Goal: Task Accomplishment & Management: Manage account settings

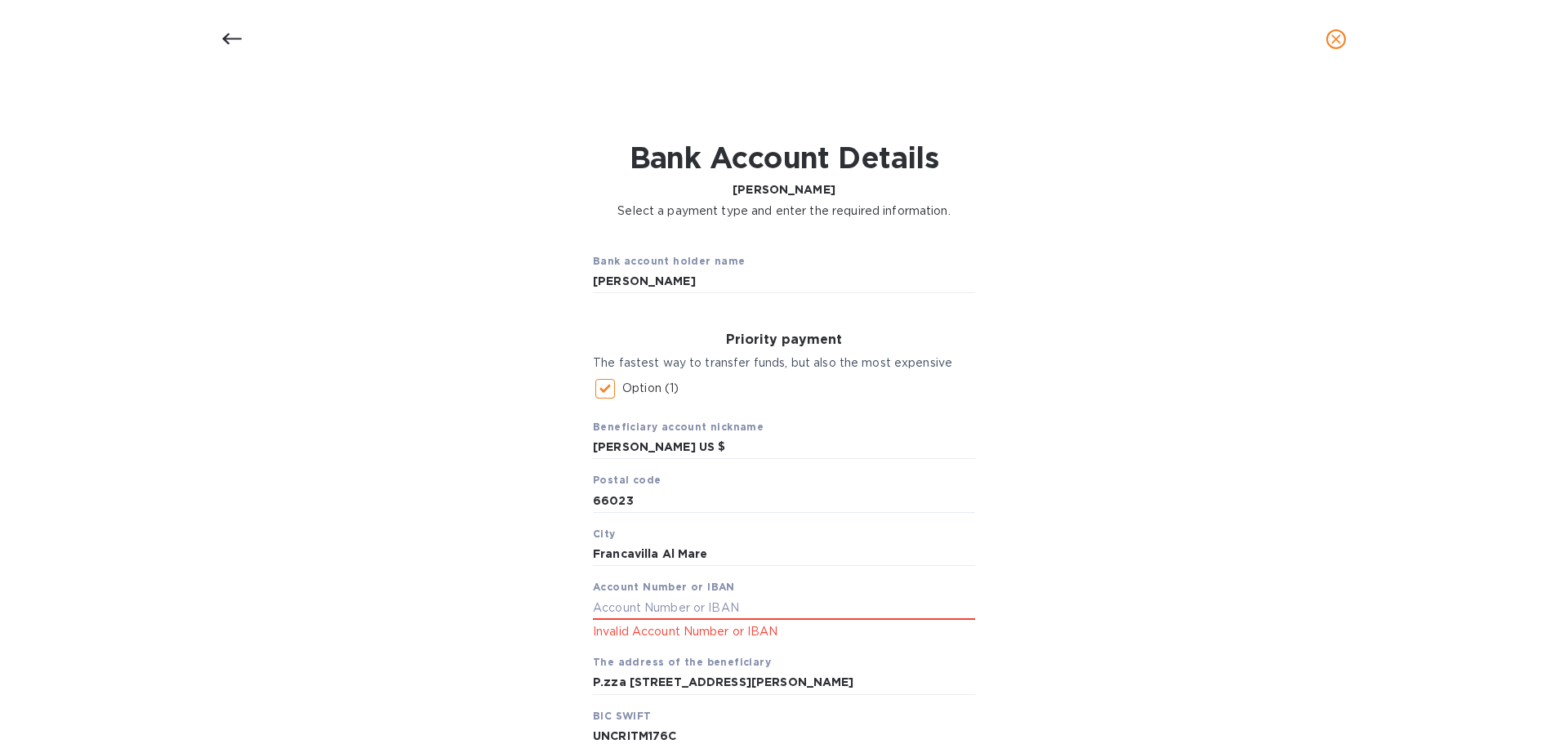
scroll to position [364, 0]
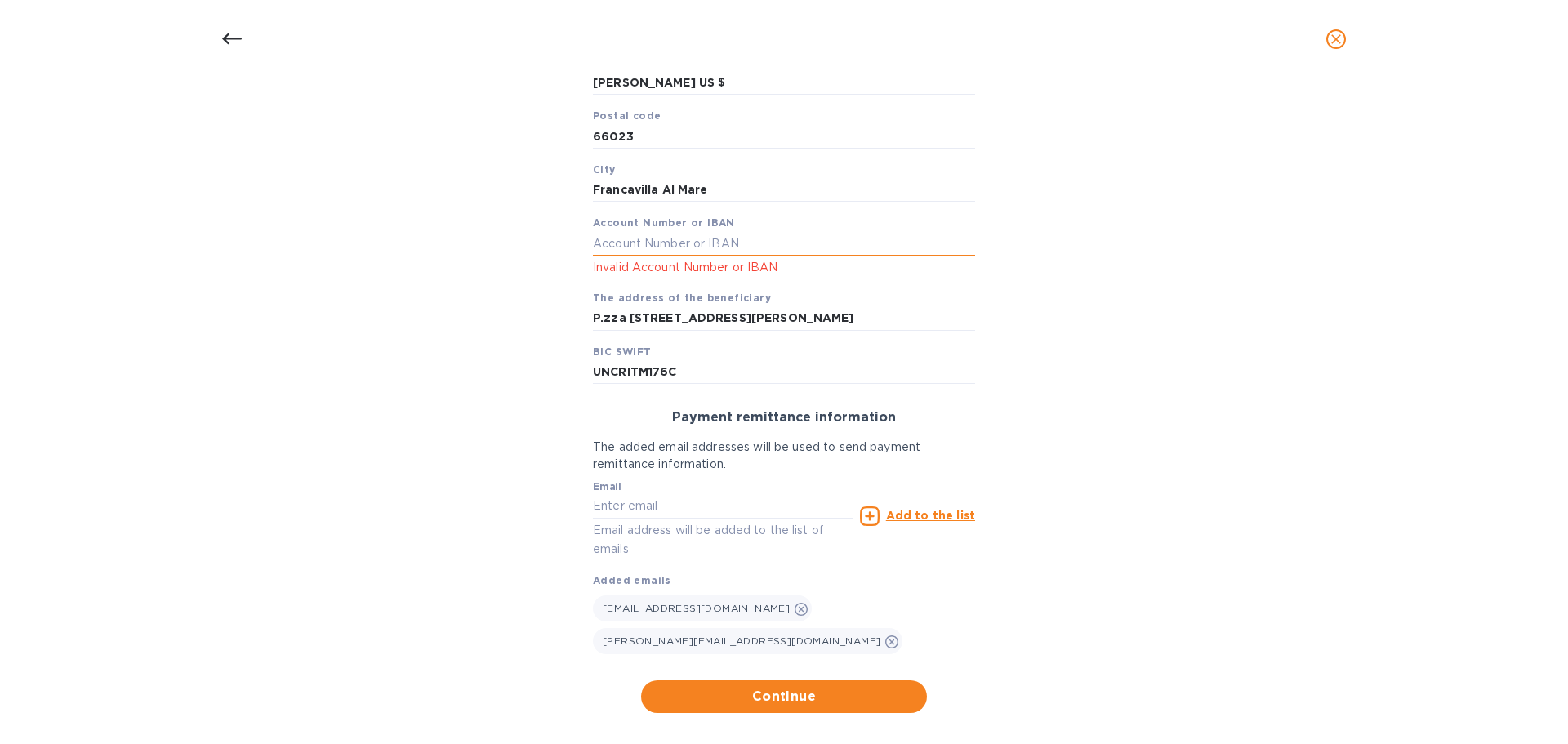
click at [629, 255] on input "text" at bounding box center [784, 243] width 382 height 25
click at [645, 255] on input "text" at bounding box center [784, 243] width 382 height 25
type input "[FINANCIAL_ID]"
drag, startPoint x: 822, startPoint y: 259, endPoint x: 498, endPoint y: 269, distance: 324.2
click at [498, 269] on div "Bank account holder name [PERSON_NAME] Priority payment The fastest way to tran…" at bounding box center [784, 294] width 1525 height 857
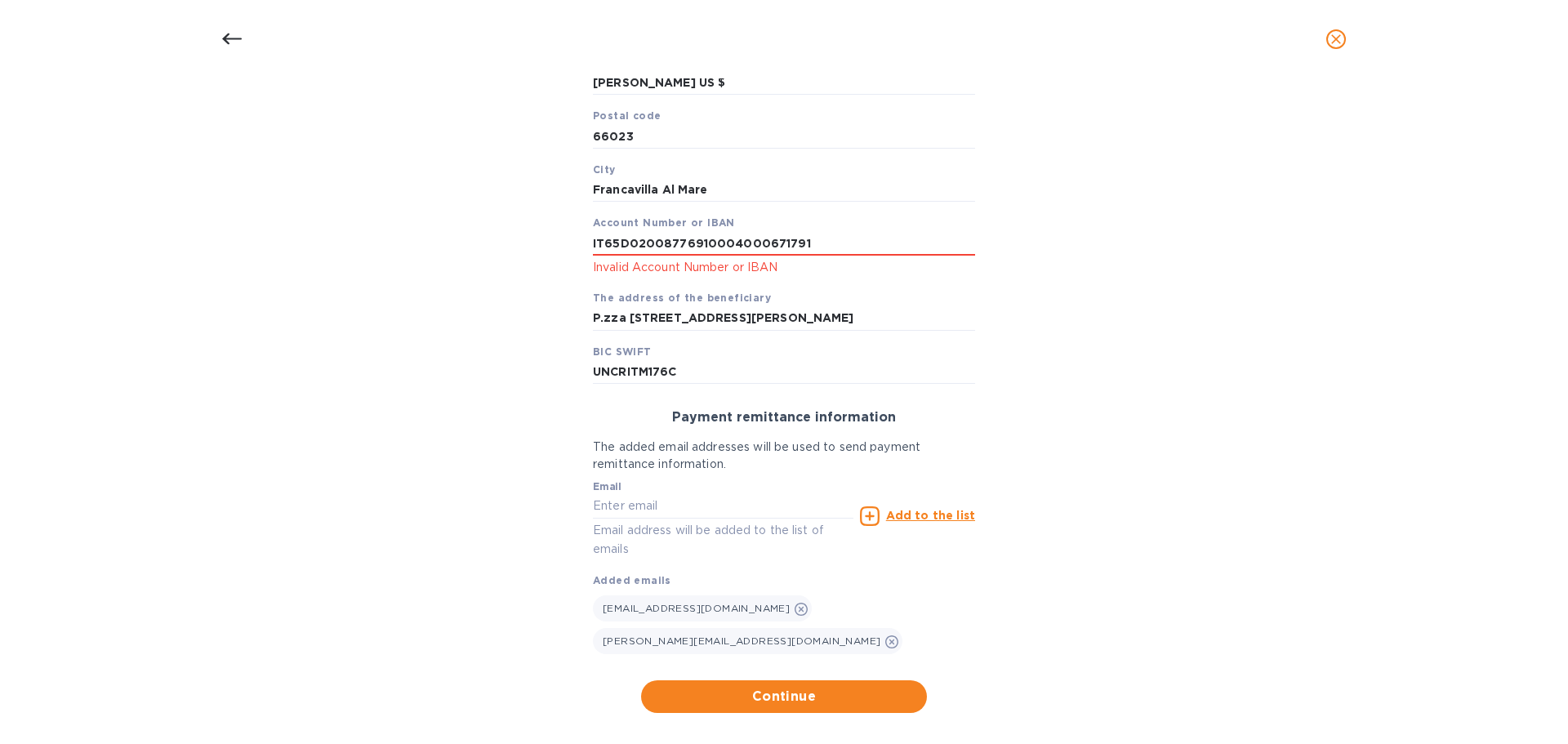
type input "IT65D02008776910004000671791"
click at [1228, 333] on div "Bank account holder name [PERSON_NAME] Priority payment The fastest way to tran…" at bounding box center [784, 294] width 1525 height 857
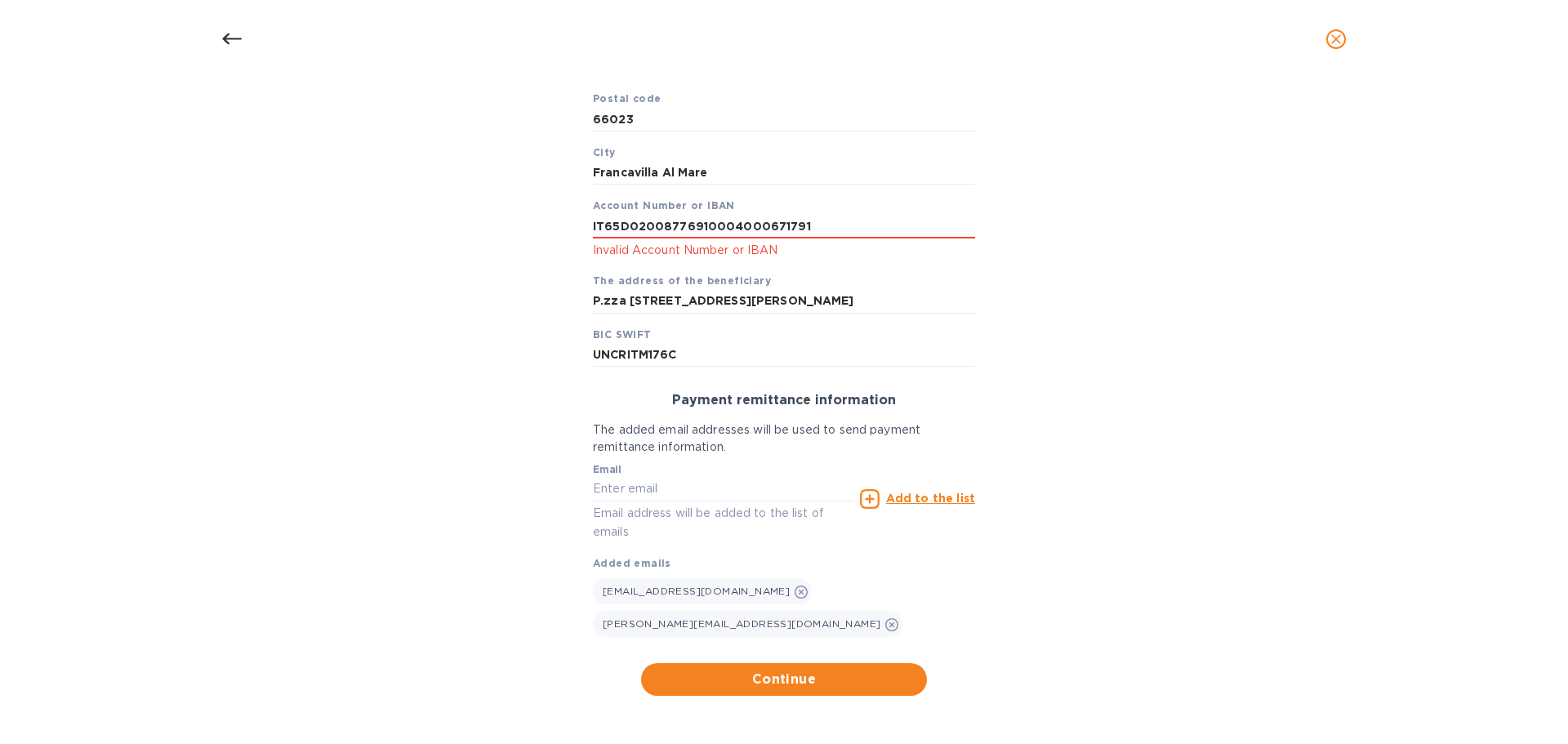
scroll to position [385, 0]
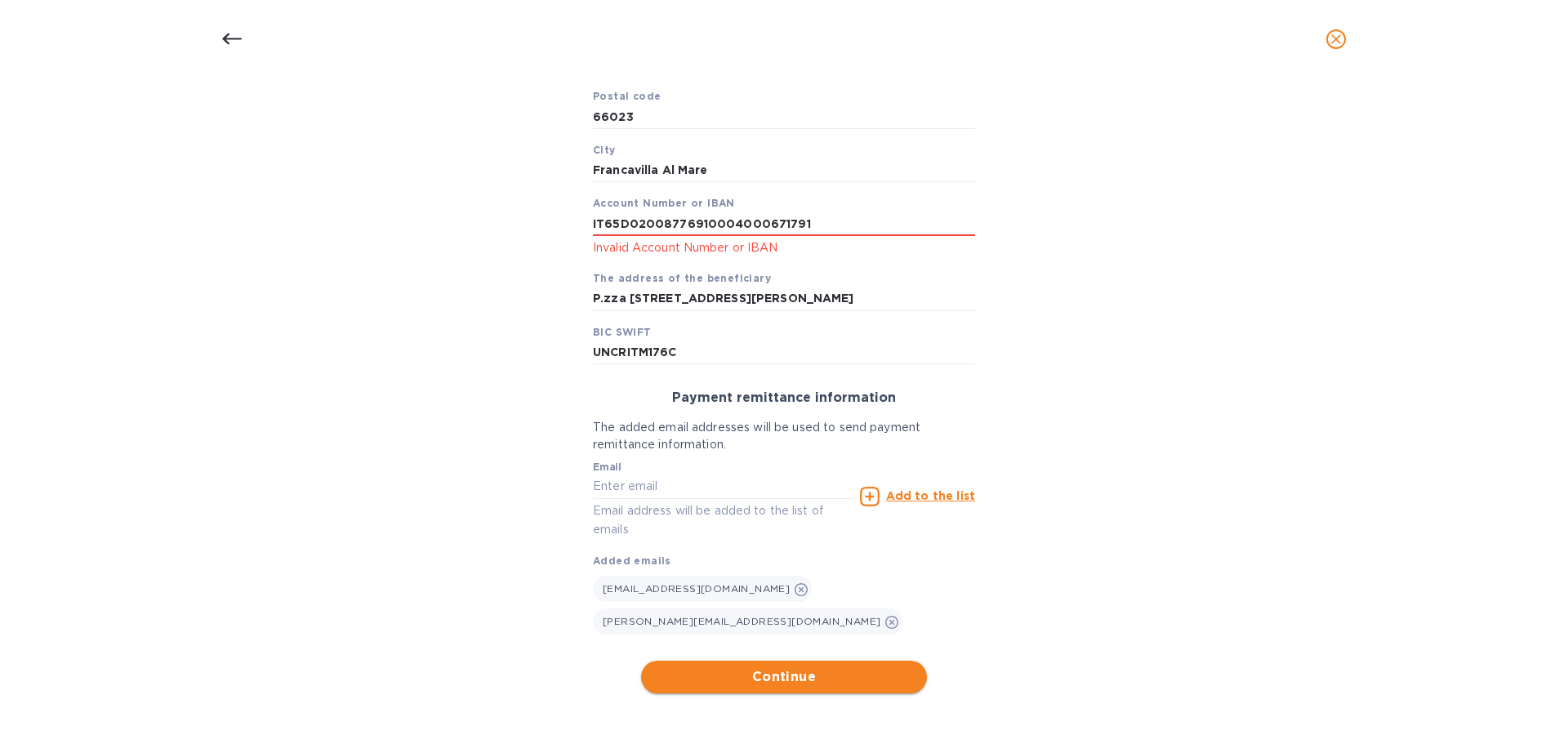
click at [795, 679] on span "Continue" at bounding box center [784, 676] width 259 height 20
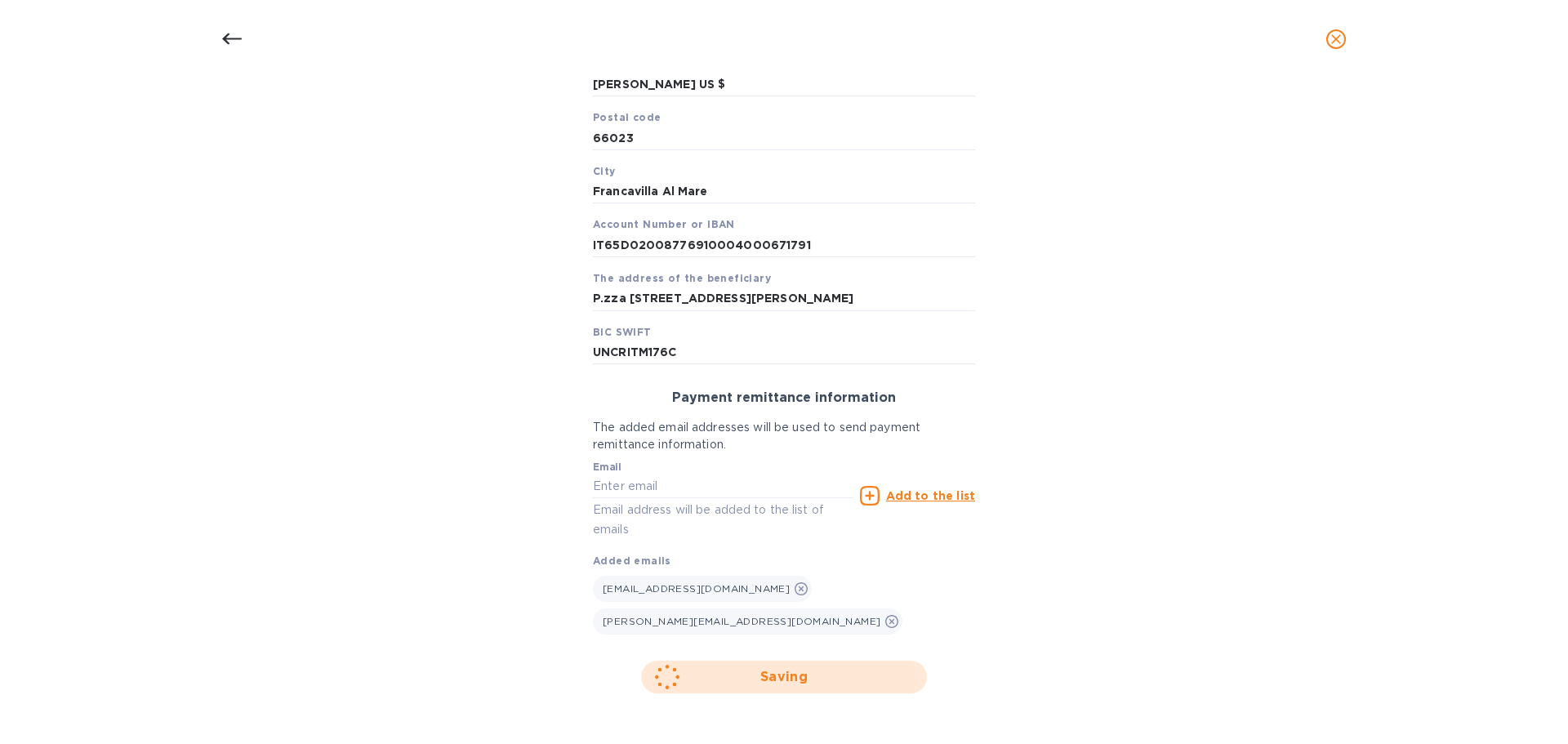
scroll to position [198, 0]
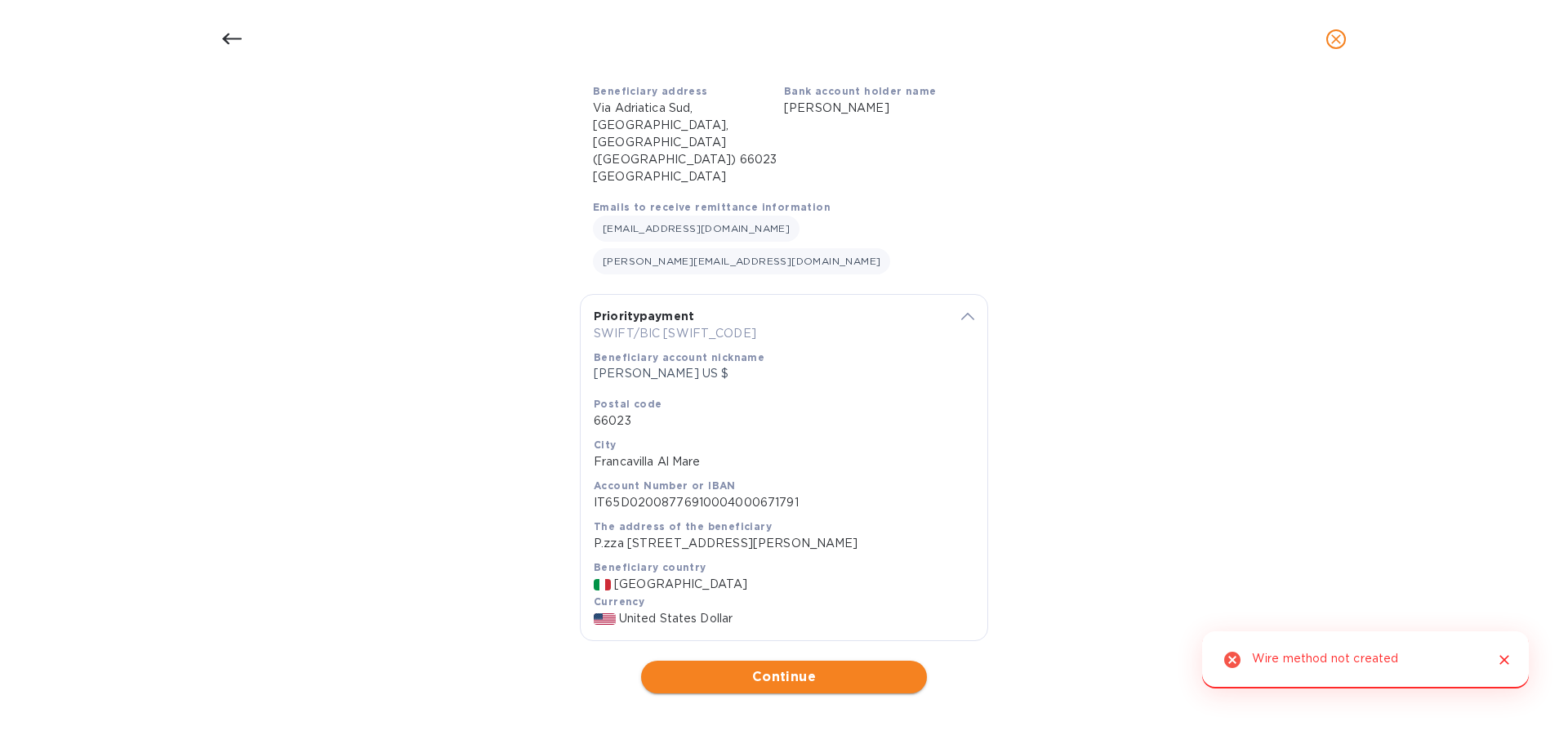
click at [818, 681] on span "Continue" at bounding box center [784, 676] width 259 height 20
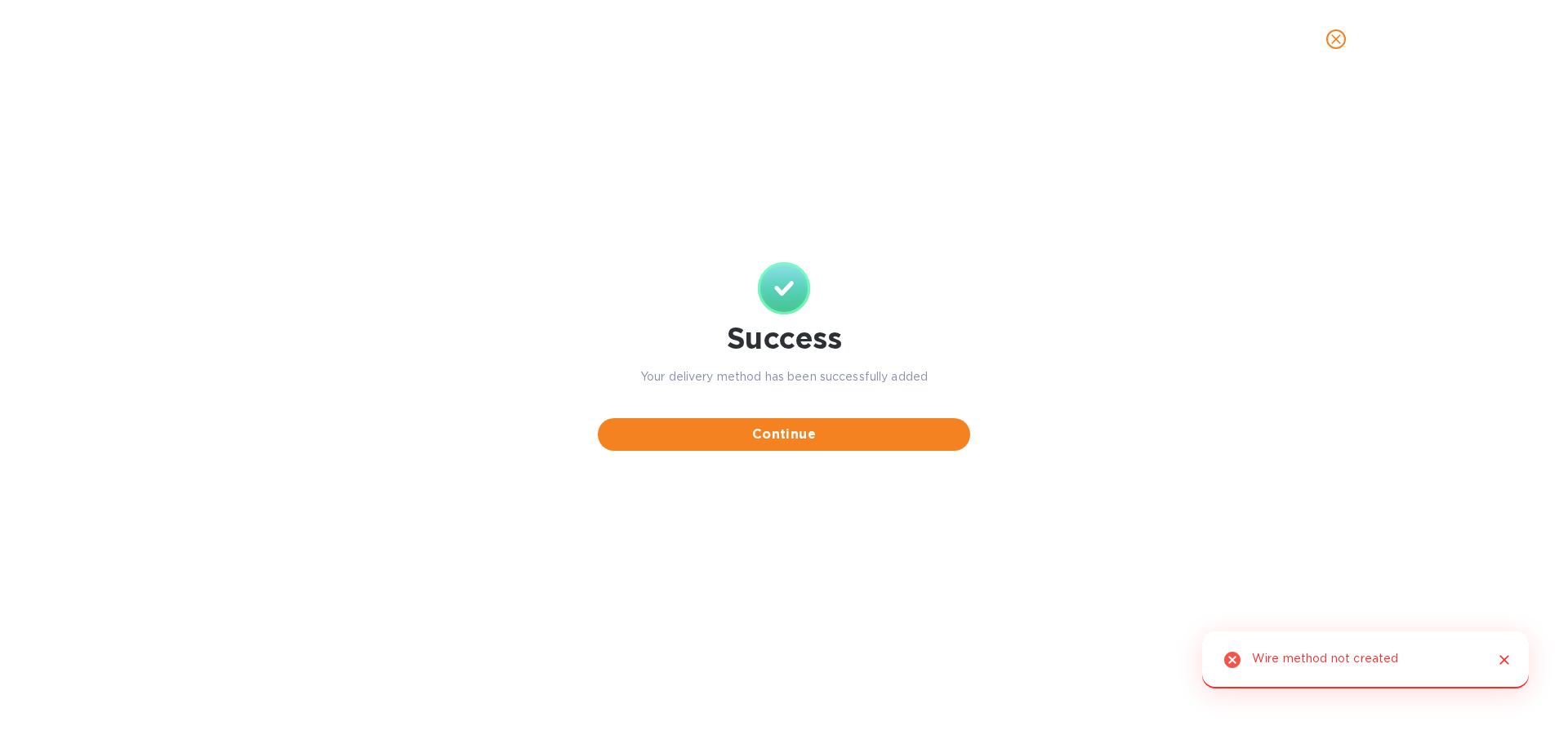
scroll to position [0, 0]
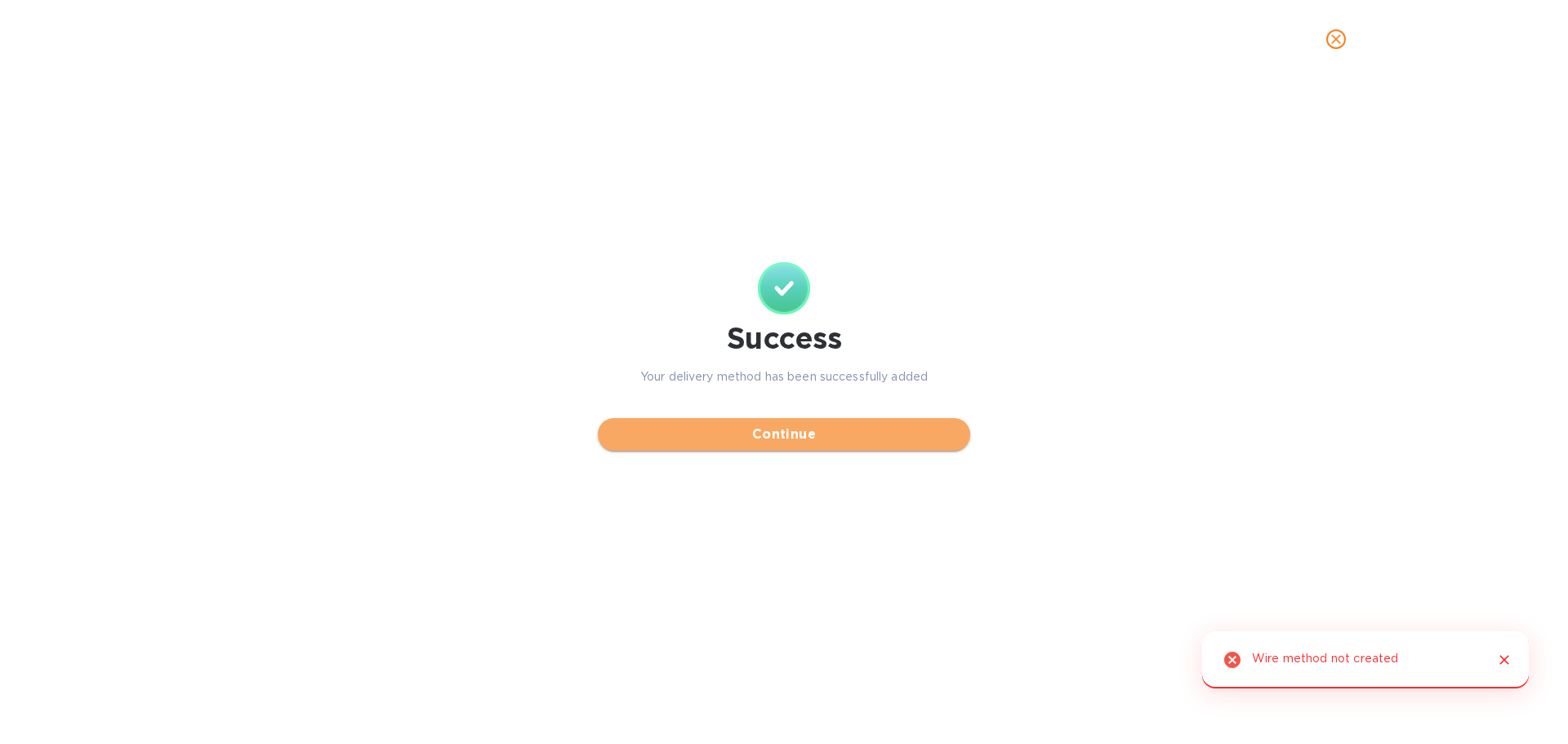
click at [812, 444] on span "Continue" at bounding box center [784, 434] width 346 height 20
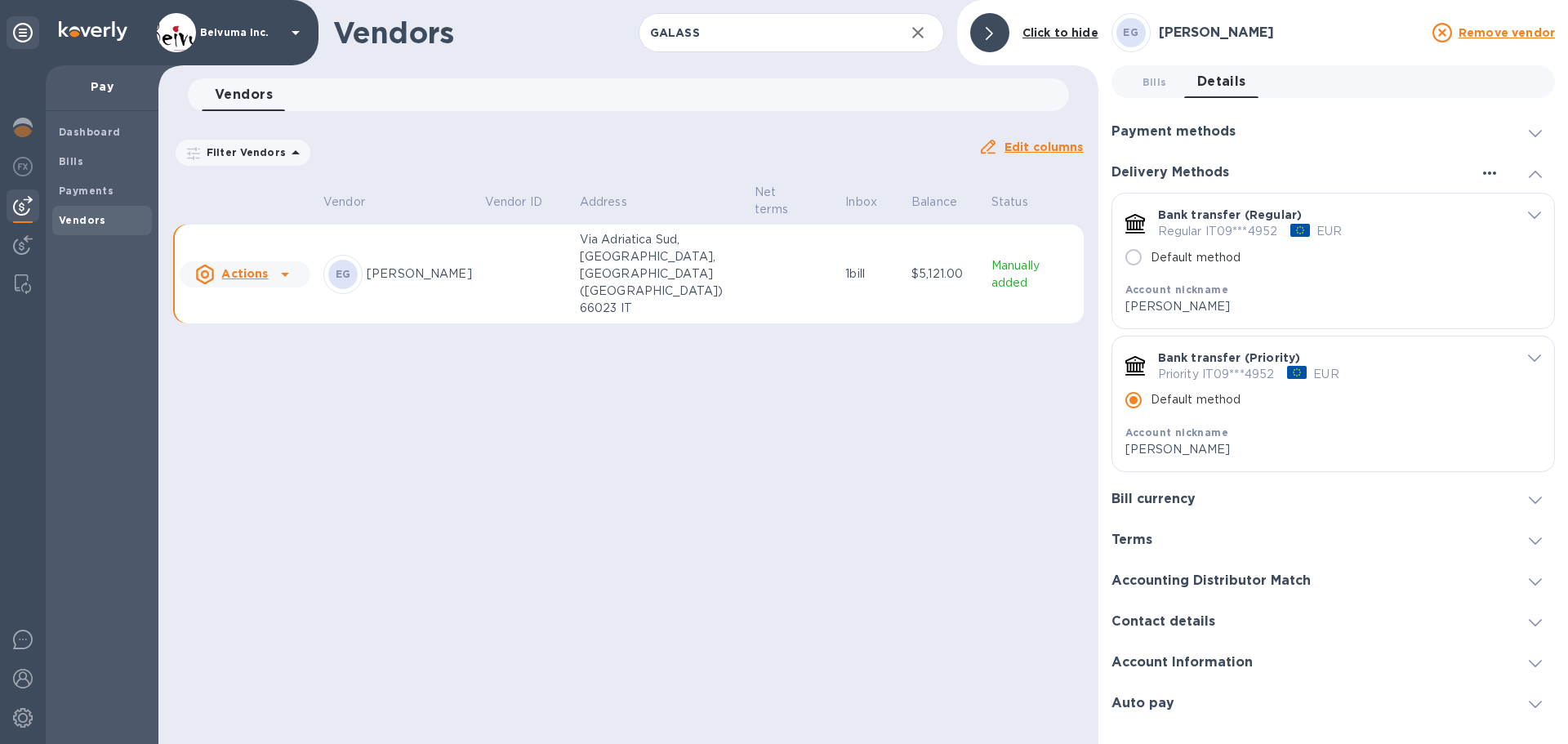
click at [1479, 172] on icon "button" at bounding box center [1489, 172] width 20 height 20
click at [1482, 171] on div at bounding box center [784, 372] width 1568 height 744
click at [1488, 171] on icon "button" at bounding box center [1489, 172] width 20 height 20
click at [1513, 209] on p "Add new" at bounding box center [1510, 211] width 54 height 16
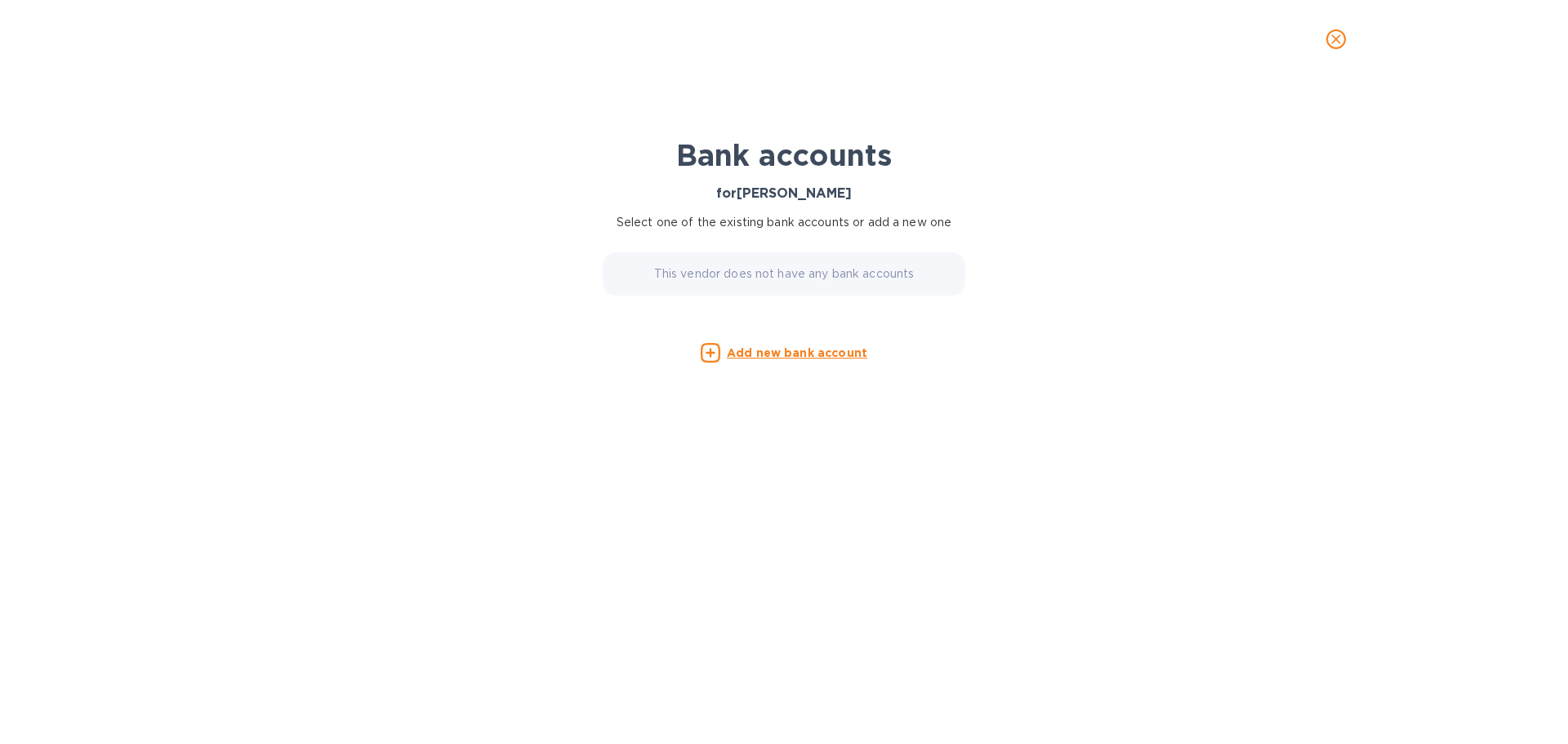
click at [808, 276] on div "This vendor does not have any bank accounts" at bounding box center [784, 273] width 362 height 43
click at [794, 282] on p "This vendor does not have any bank accounts" at bounding box center [784, 273] width 260 height 17
click at [756, 282] on p "This vendor does not have any bank accounts" at bounding box center [784, 273] width 260 height 17
click at [833, 282] on p "This vendor does not have any bank accounts" at bounding box center [784, 273] width 260 height 17
click at [1340, 43] on icon "close" at bounding box center [1335, 39] width 16 height 16
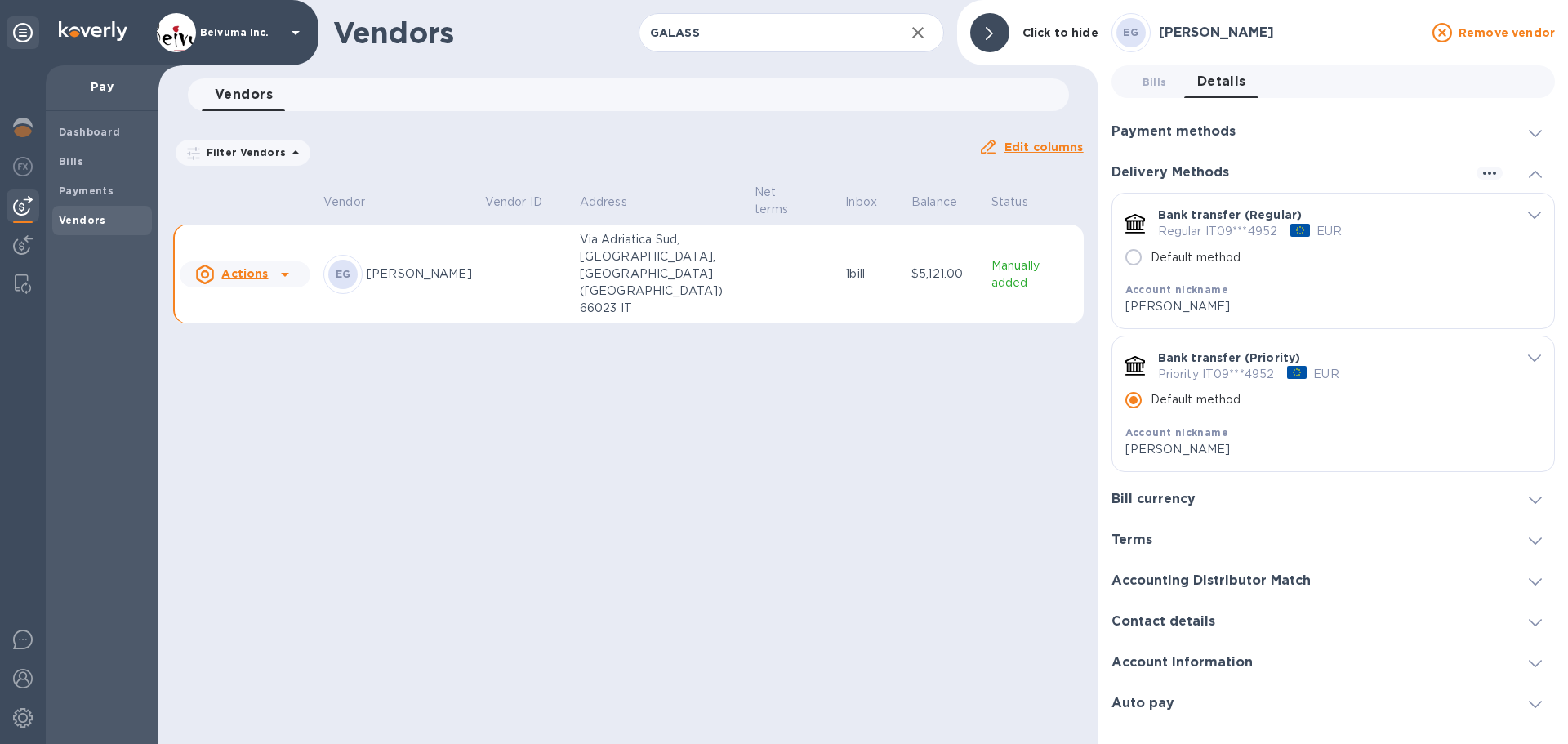
click at [385, 265] on p "[PERSON_NAME]" at bounding box center [419, 273] width 106 height 17
click at [1205, 670] on h3 "Account Information" at bounding box center [1182, 662] width 141 height 15
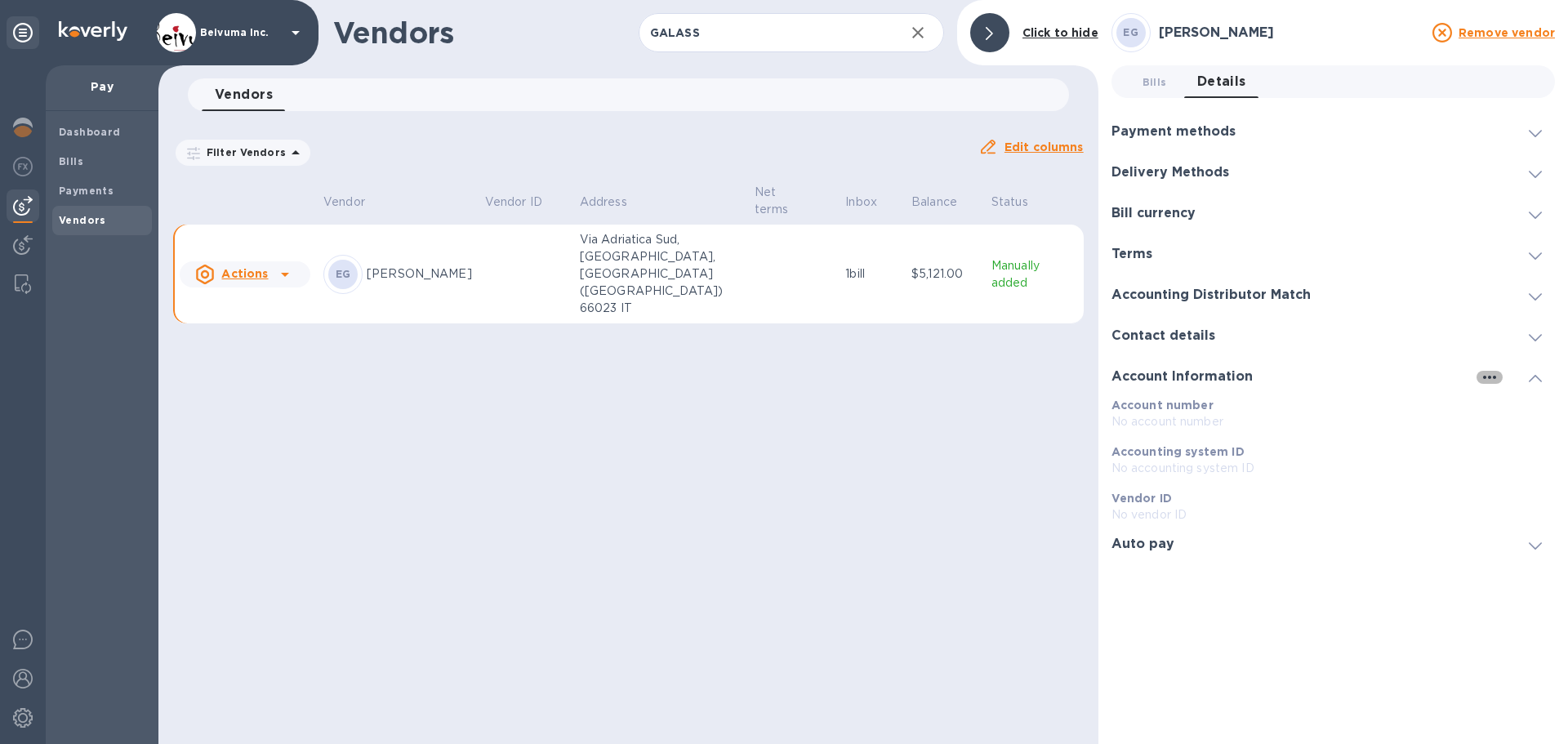
click at [1491, 382] on icon "button" at bounding box center [1489, 377] width 20 height 20
click at [1511, 412] on p "Edit" at bounding box center [1509, 415] width 26 height 16
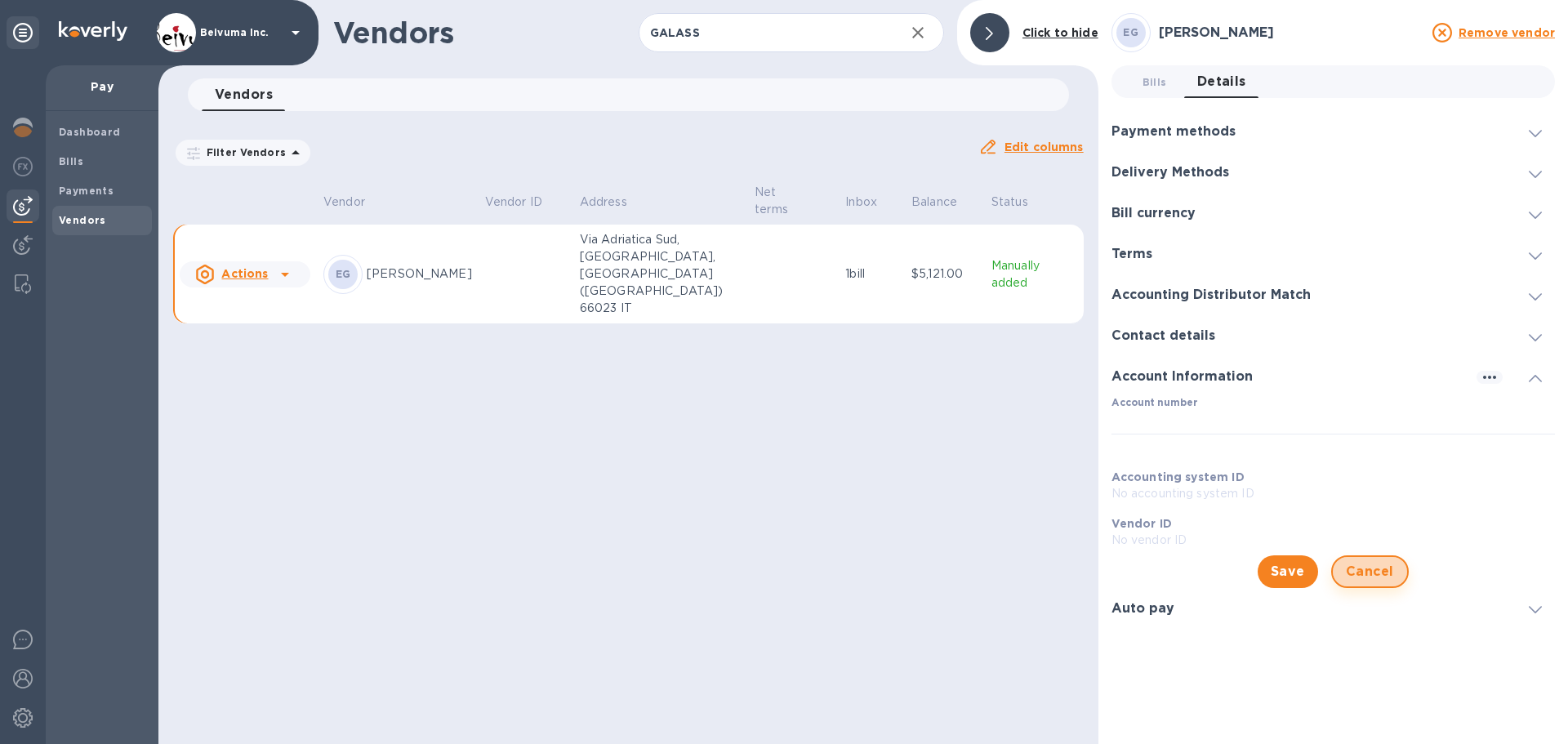
click at [1366, 569] on span "Cancel" at bounding box center [1370, 571] width 49 height 20
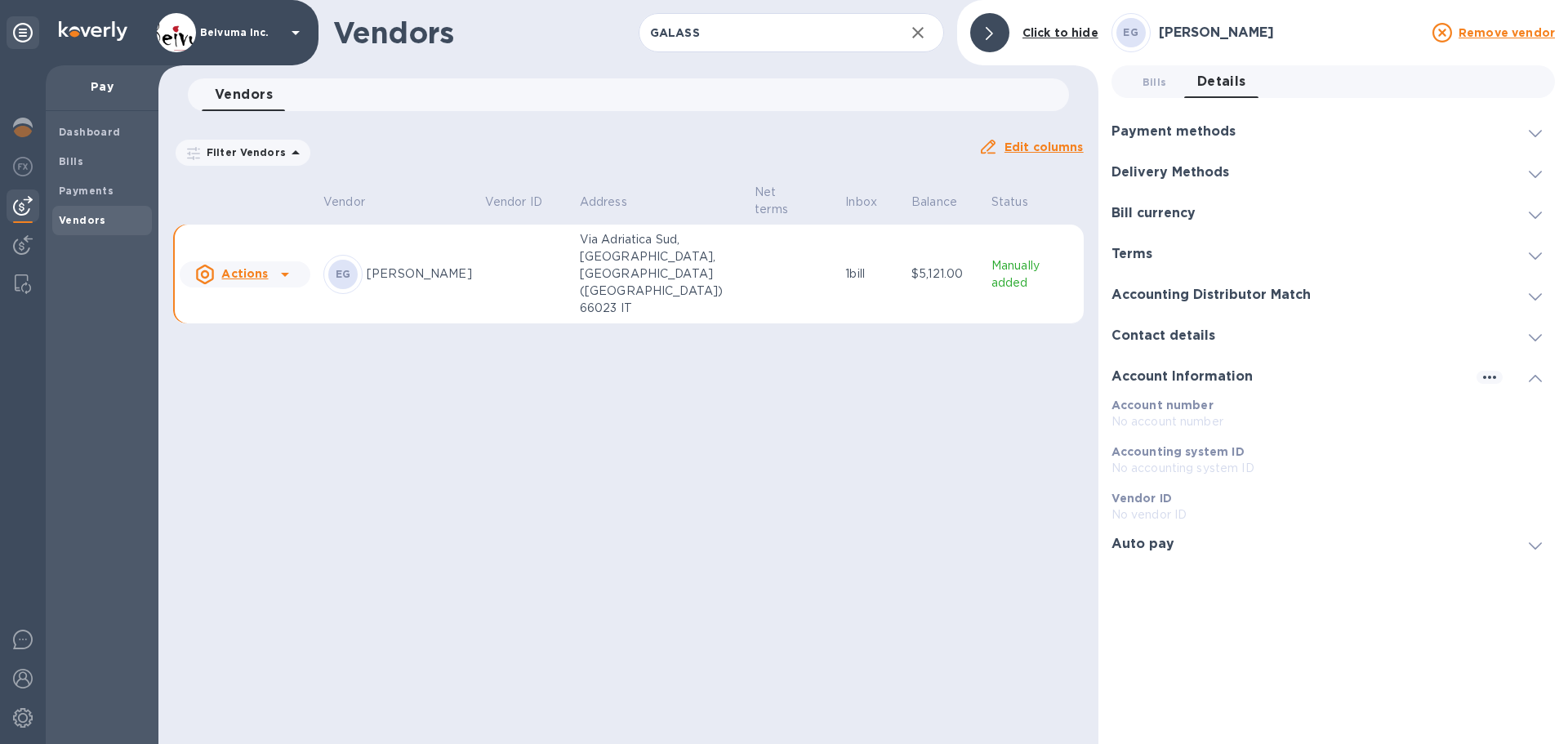
click at [1200, 172] on h3 "Delivery Methods" at bounding box center [1170, 172] width 117 height 15
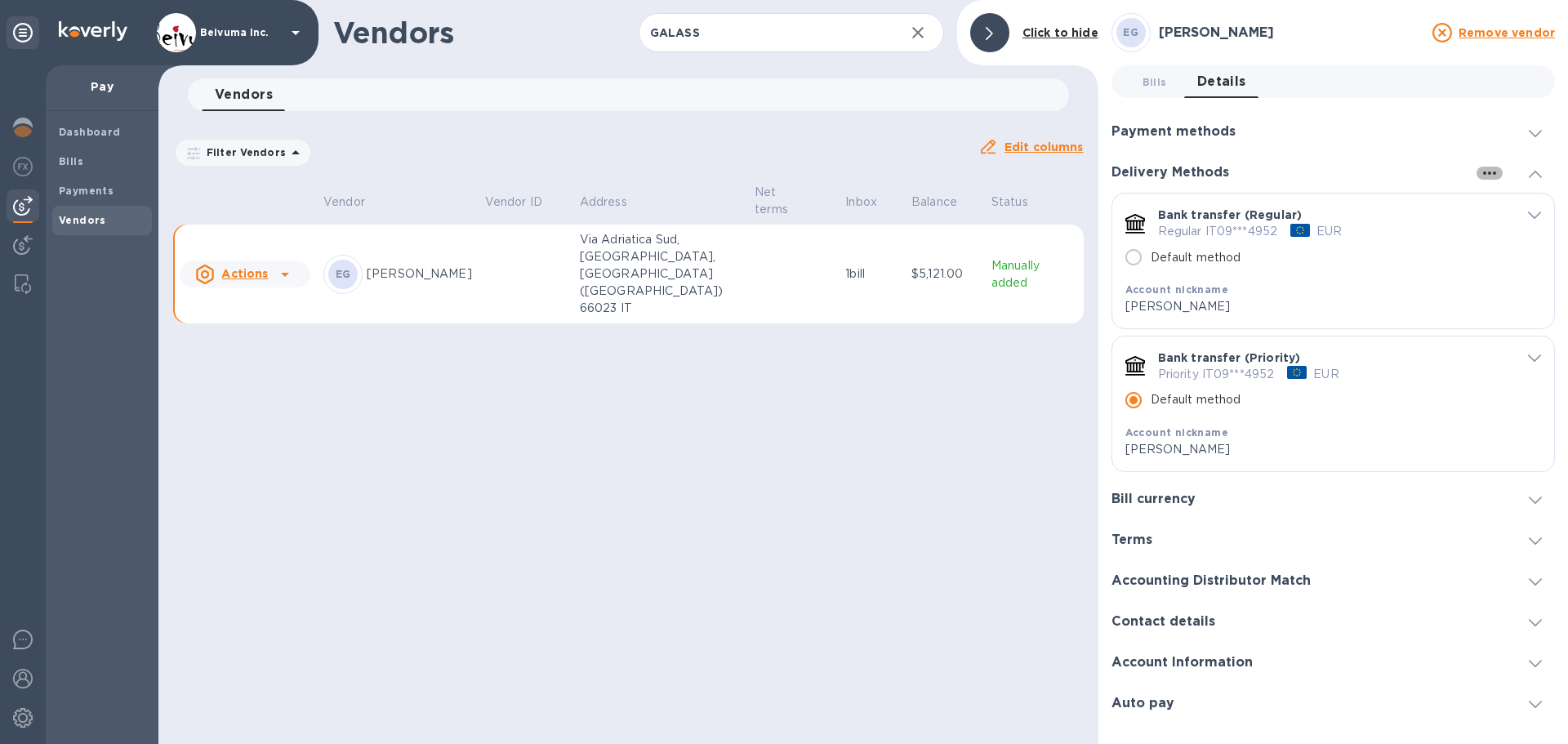
click at [1487, 171] on icon "button" at bounding box center [1489, 172] width 20 height 20
click at [1509, 210] on p "Add new" at bounding box center [1510, 211] width 54 height 16
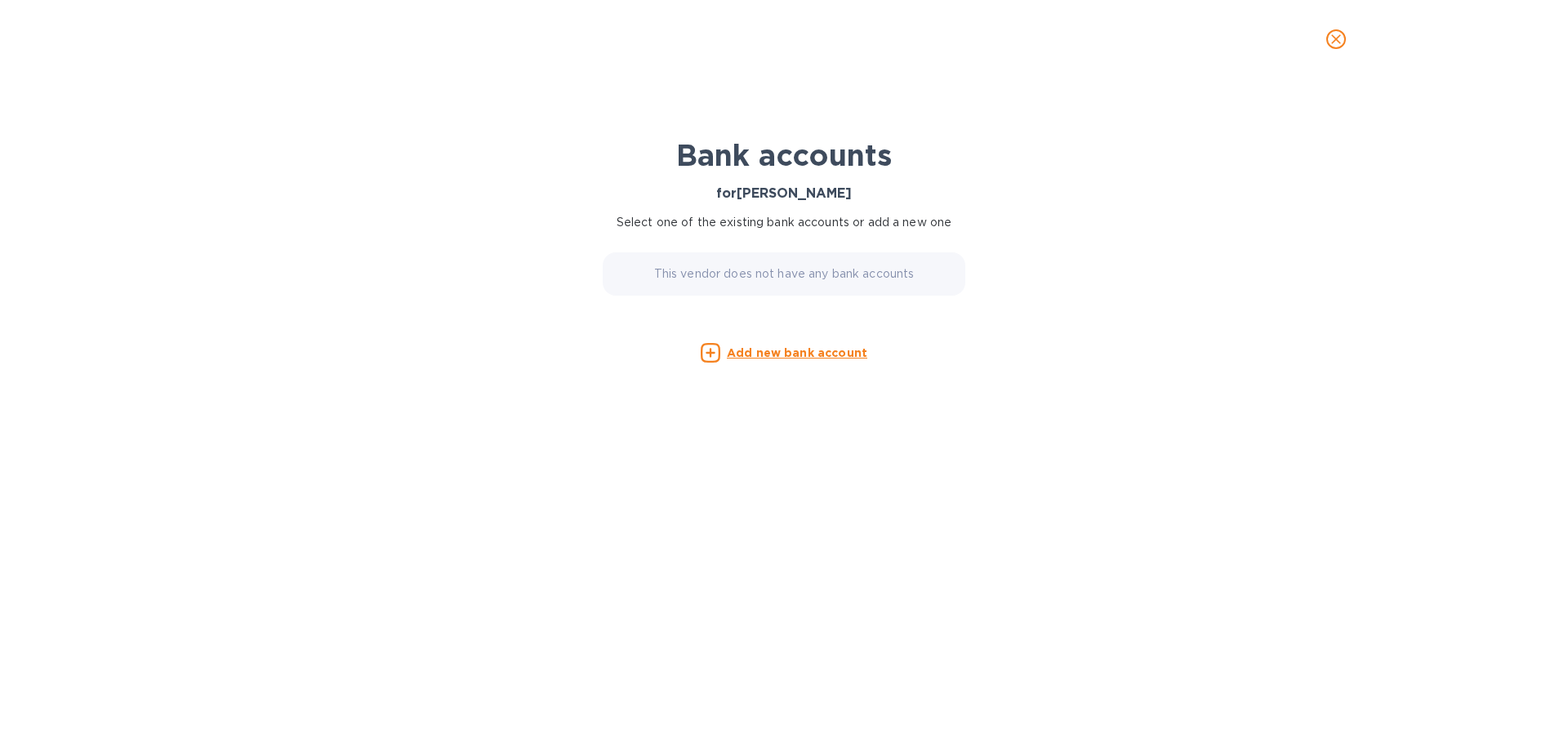
click at [807, 359] on u "Add new bank account" at bounding box center [797, 352] width 140 height 13
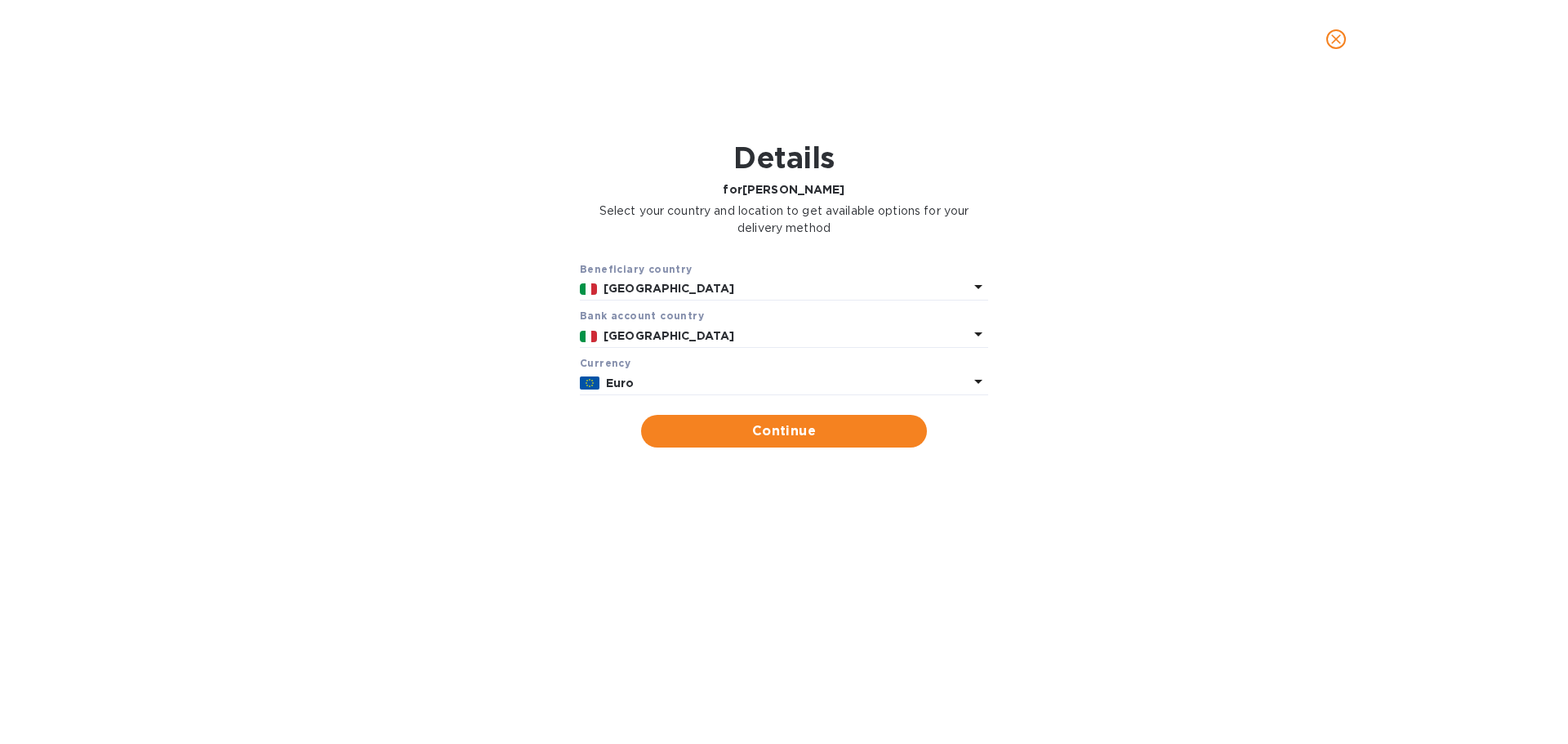
click at [968, 391] on icon at bounding box center [978, 381] width 20 height 20
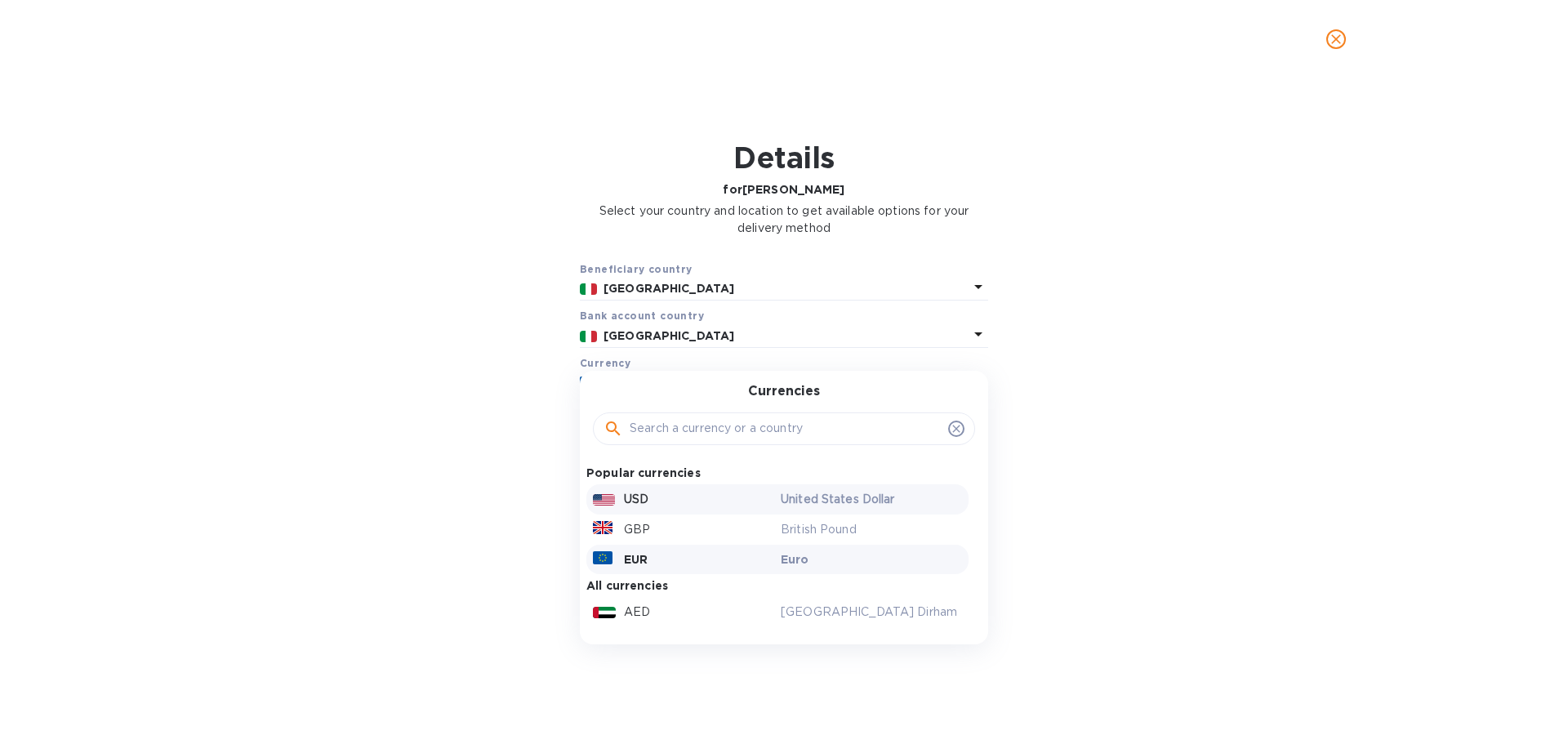
click at [638, 508] on p "USD" at bounding box center [637, 499] width 25 height 17
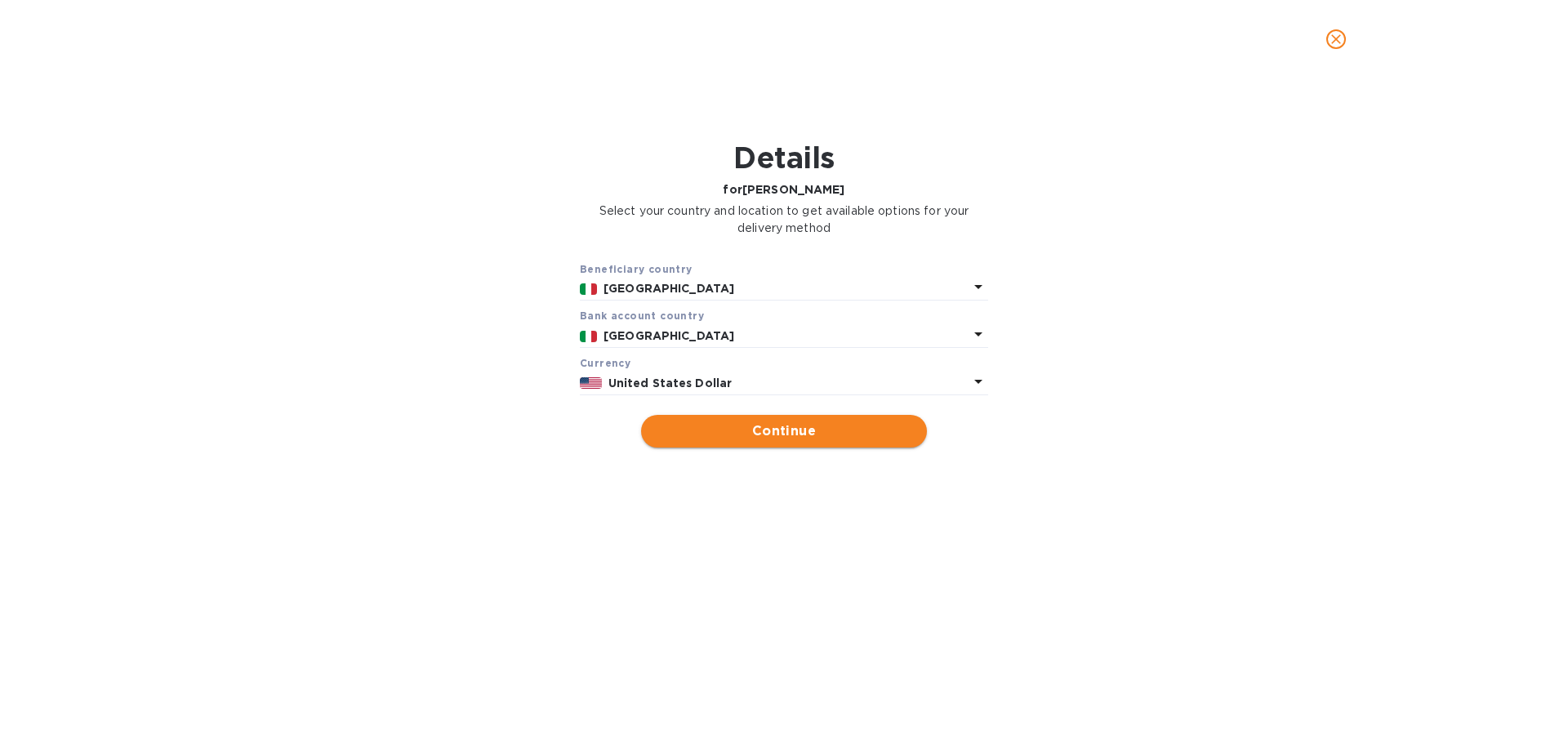
click at [796, 441] on span "Continue" at bounding box center [784, 431] width 259 height 20
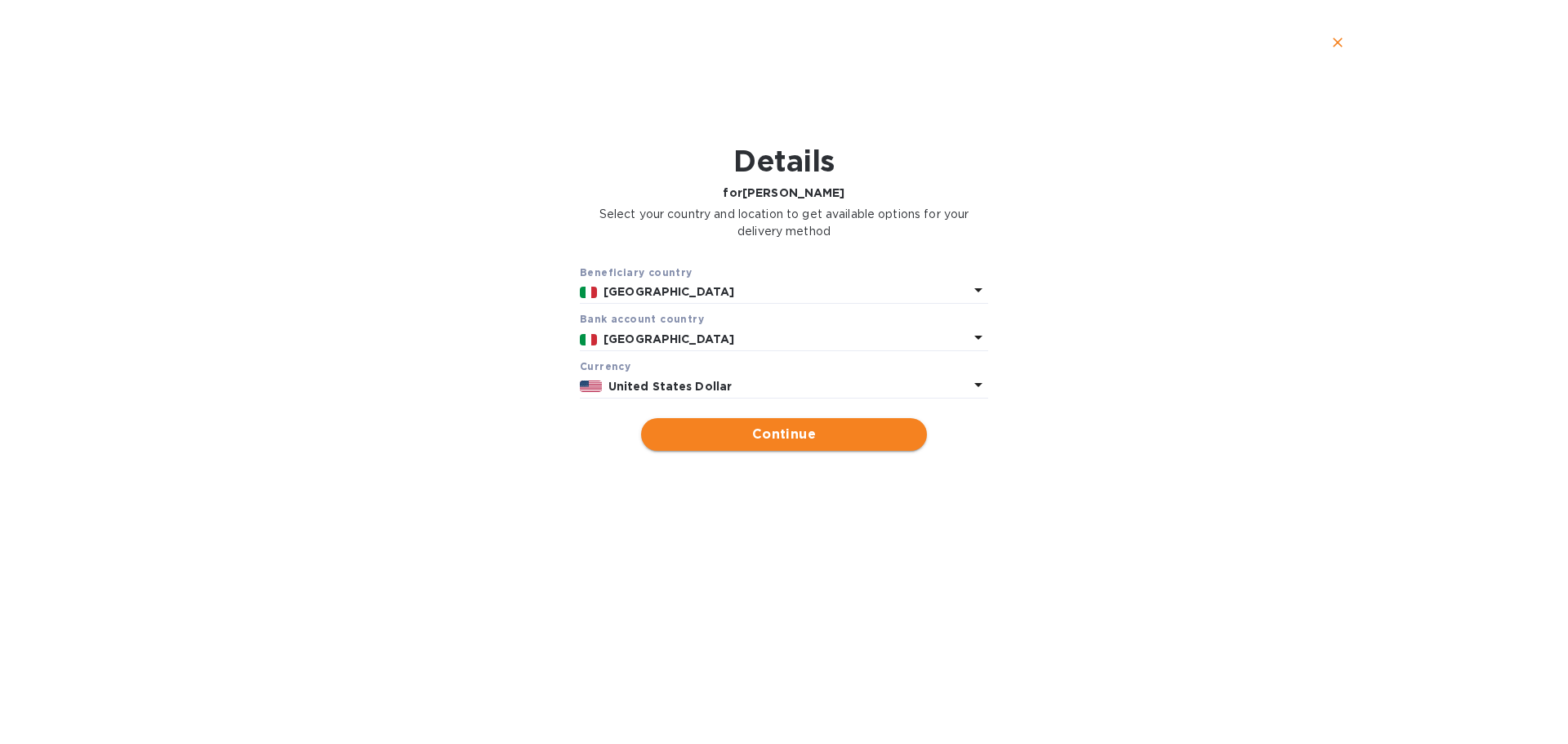
type input "[PERSON_NAME]"
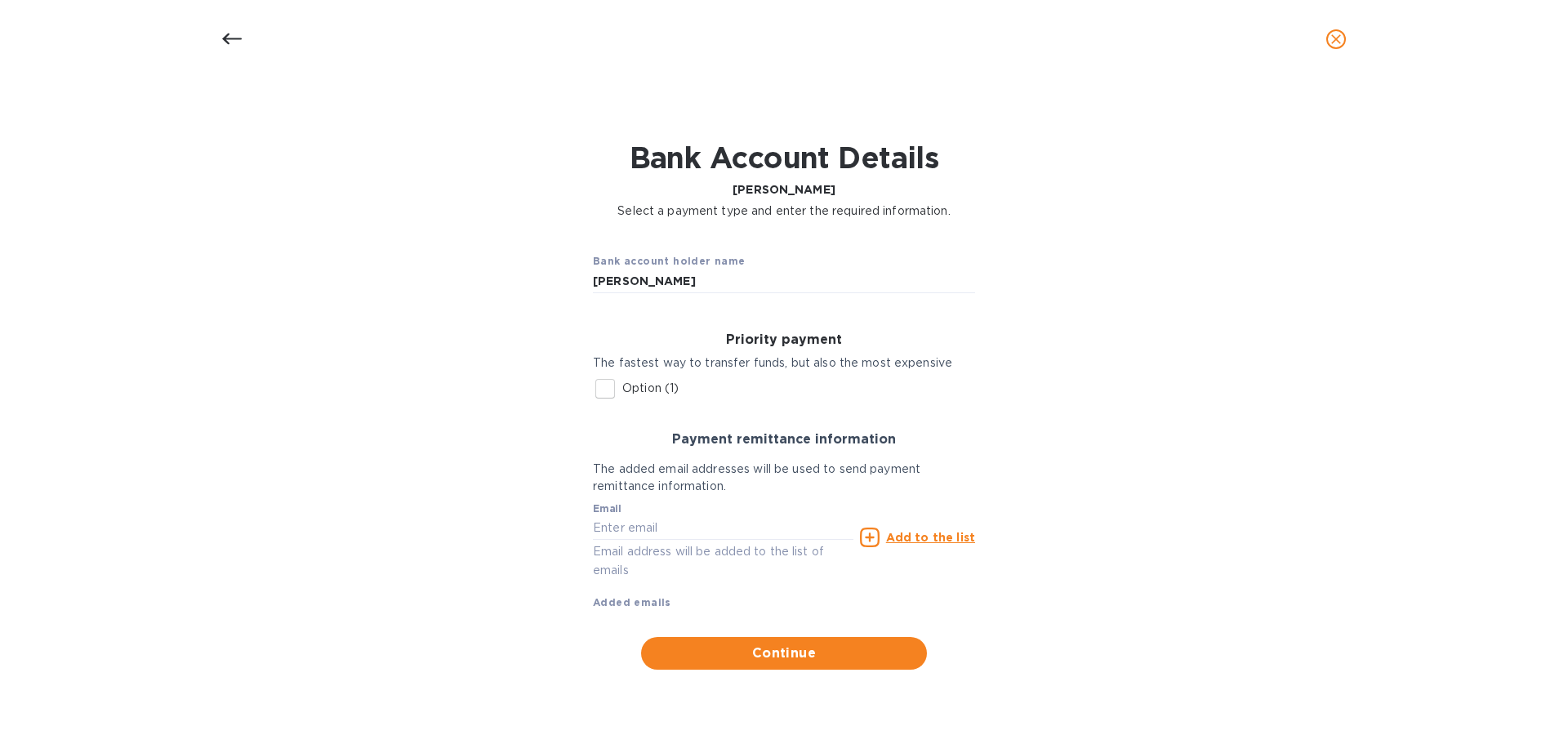
scroll to position [3, 0]
click at [660, 540] on input "text" at bounding box center [723, 528] width 260 height 25
type input "[EMAIL_ADDRESS][DOMAIN_NAME]"
click at [926, 544] on u "Add to the list" at bounding box center [930, 537] width 89 height 13
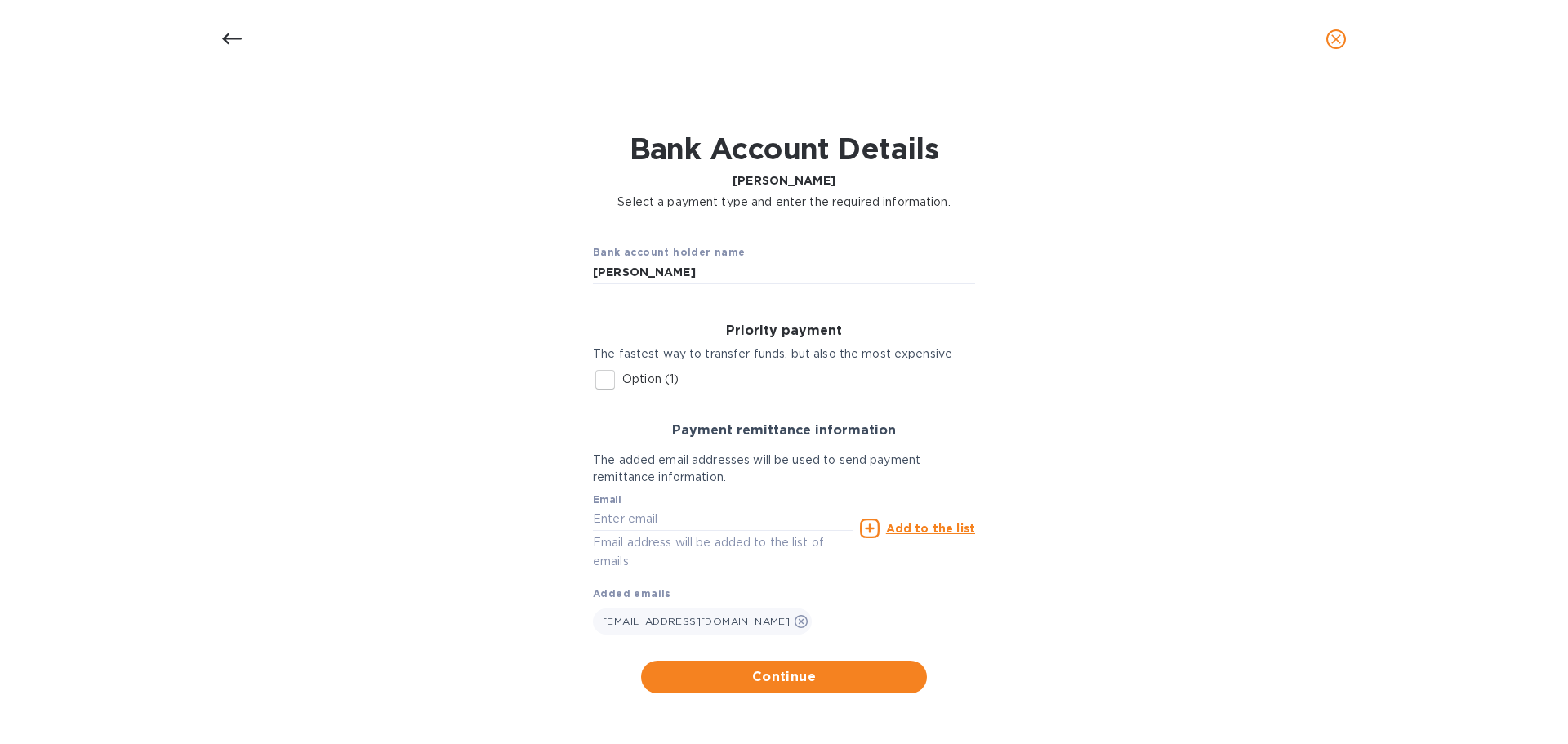
scroll to position [35, 0]
